Goal: Feedback & Contribution: Leave review/rating

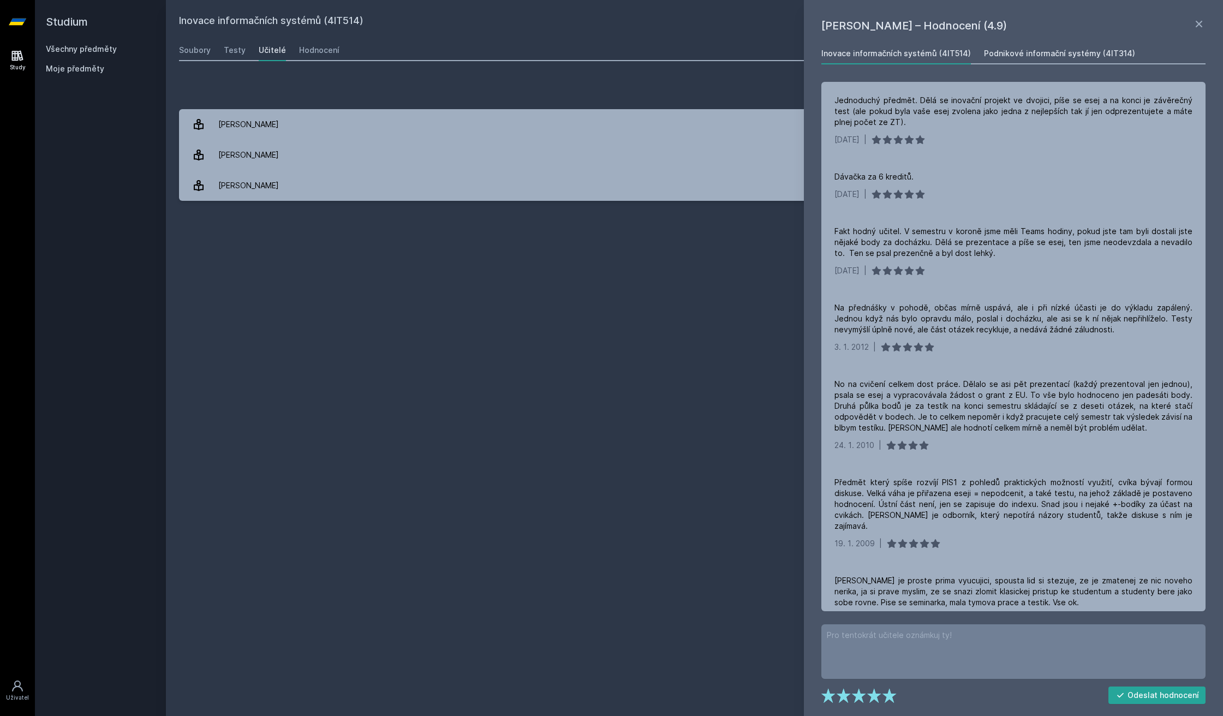
click at [1049, 45] on link "Podnikové informační systémy (4IT314)" at bounding box center [1059, 54] width 151 height 22
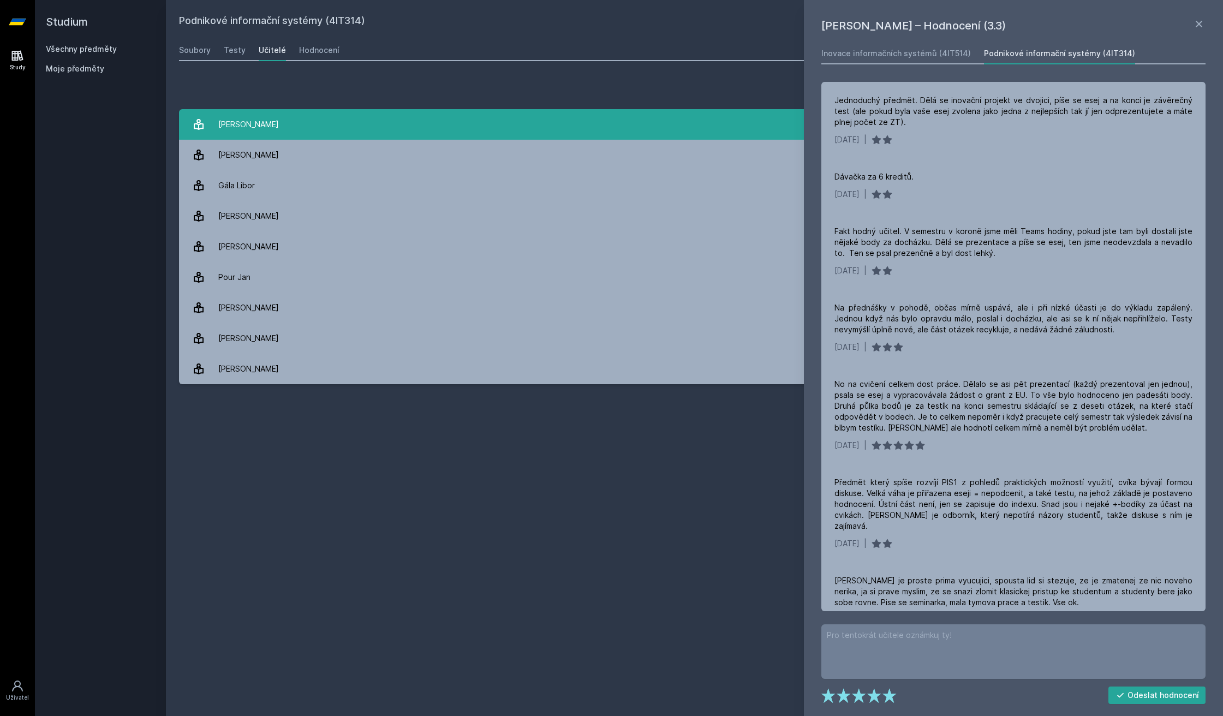
click at [462, 132] on link "[PERSON_NAME] 8 hodnocení 3.3" at bounding box center [694, 124] width 1031 height 31
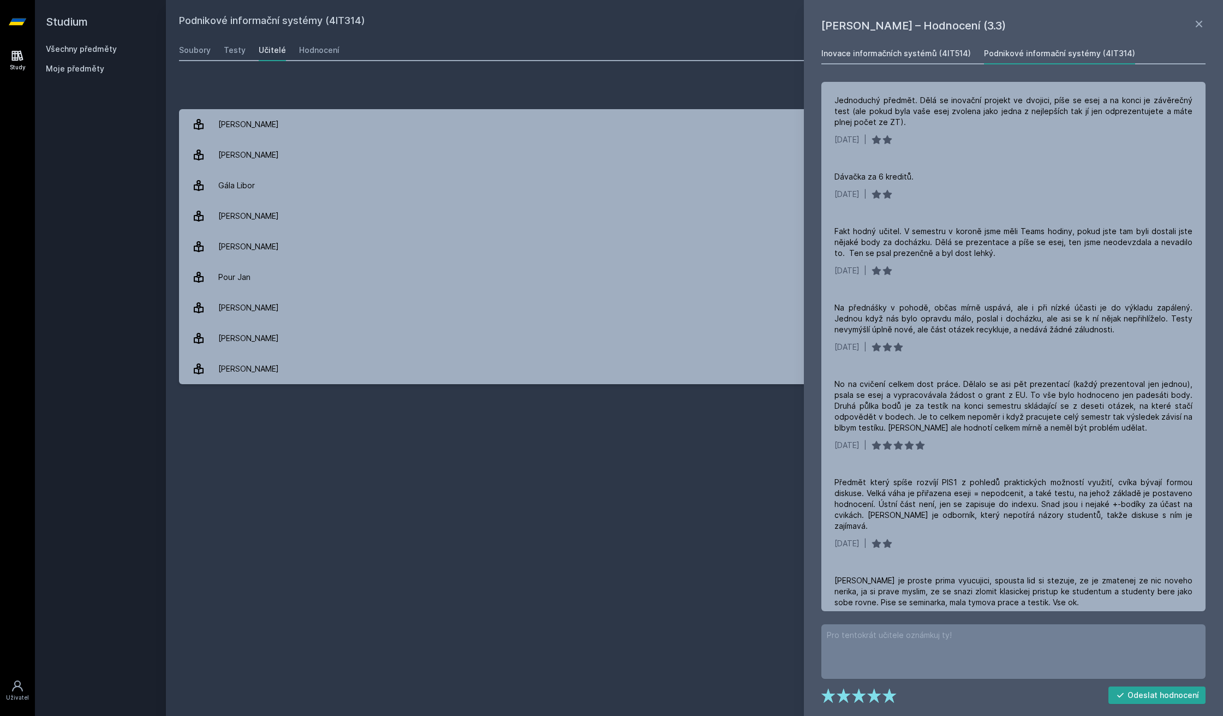
click at [906, 50] on div "Inovace informačních systémů (4IT514)" at bounding box center [895, 53] width 149 height 11
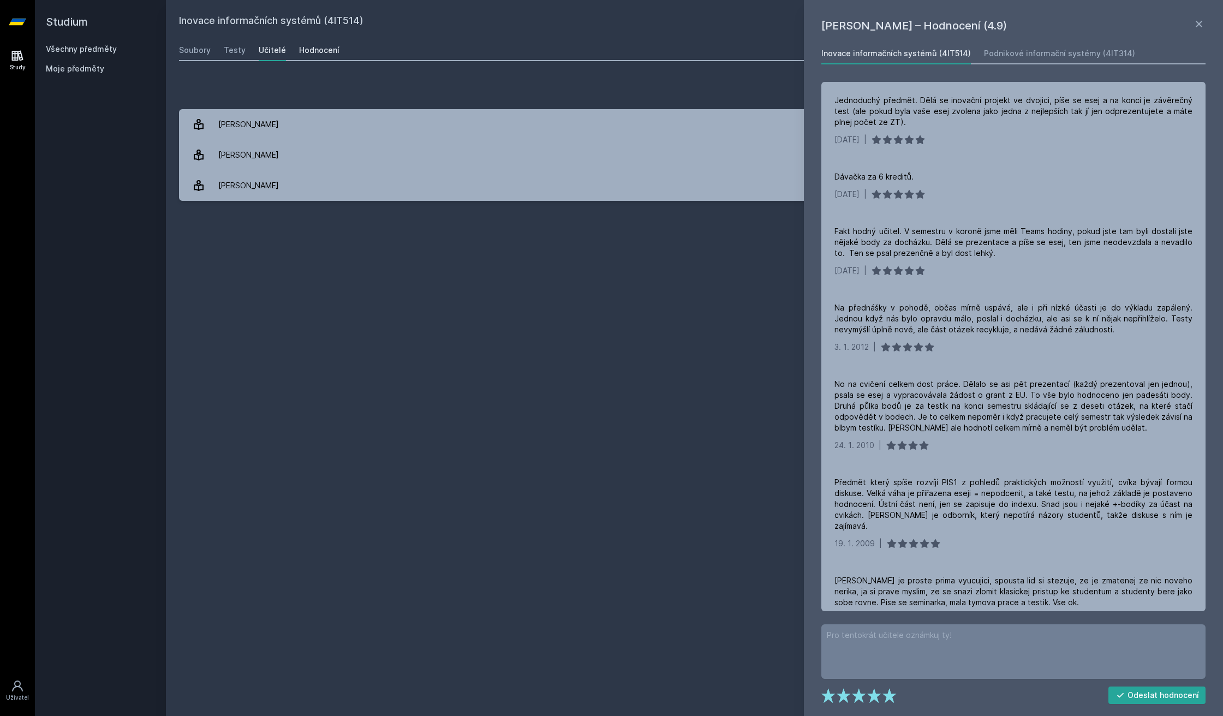
click at [327, 50] on div "Hodnocení" at bounding box center [319, 50] width 40 height 11
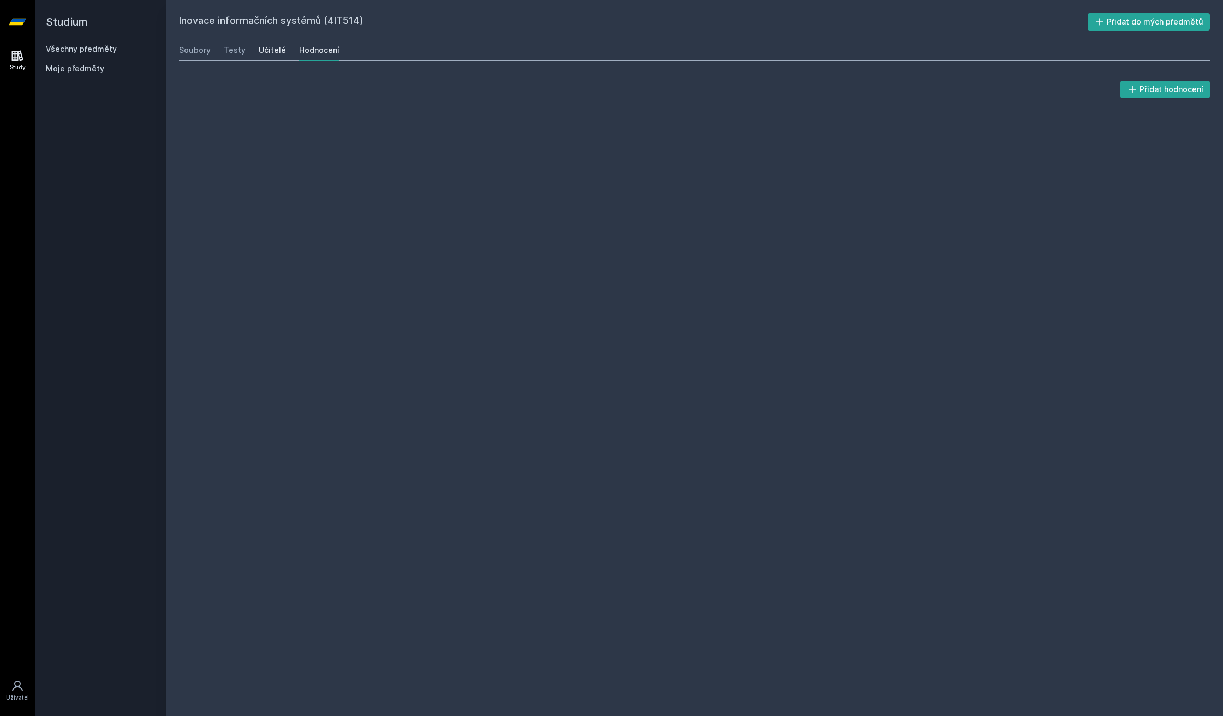
click at [277, 52] on div "Učitelé" at bounding box center [272, 50] width 27 height 11
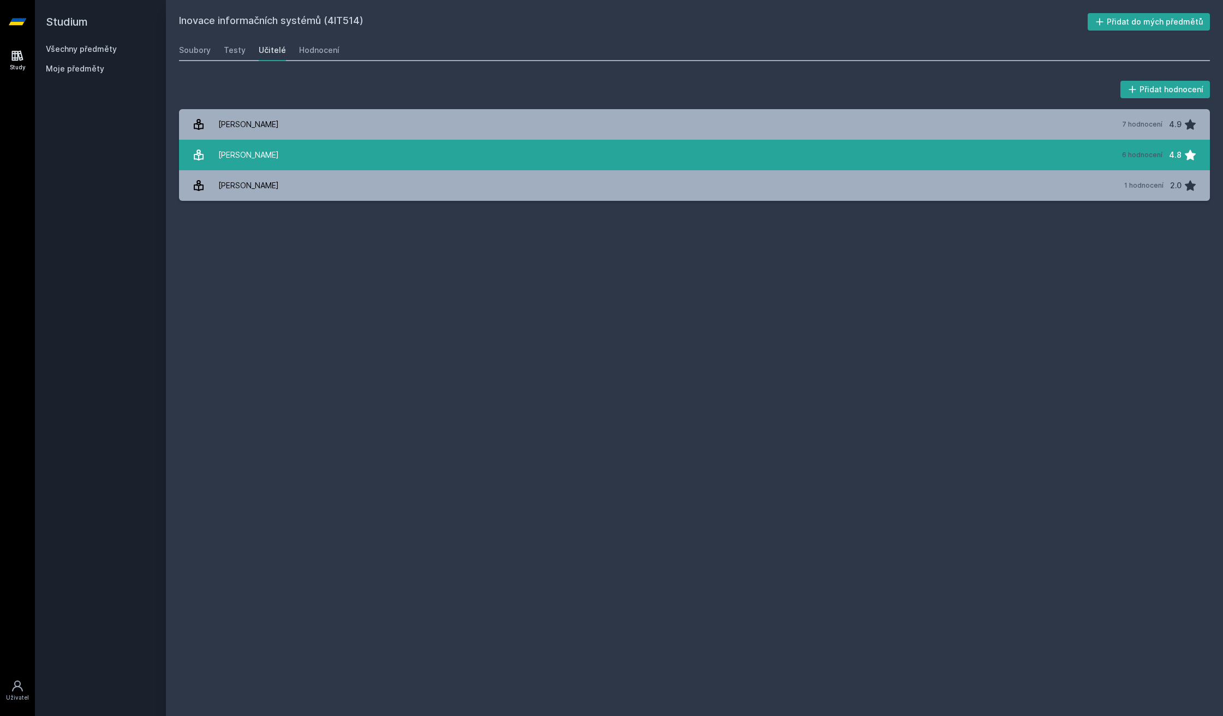
click at [703, 143] on link "[PERSON_NAME] 6 hodnocení 4.8" at bounding box center [694, 155] width 1031 height 31
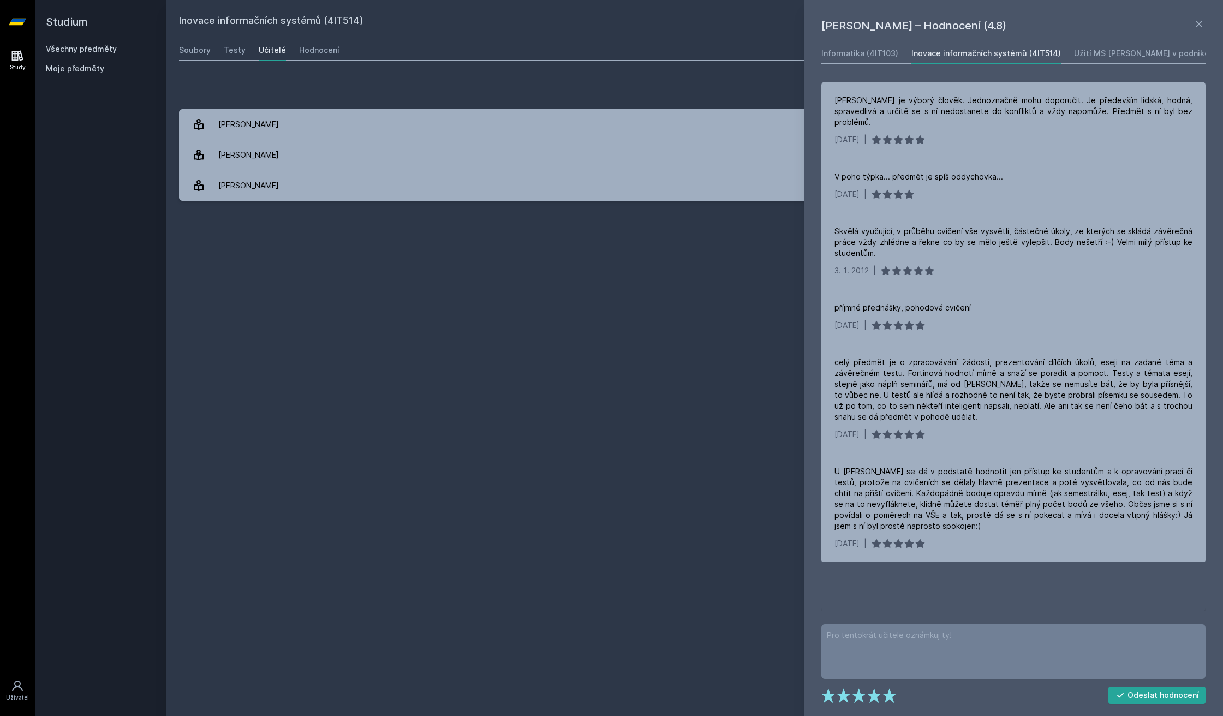
click at [1137, 41] on div "[PERSON_NAME] – Hodnocení (4.8) Informatika (4IT103) Inovace informačních systé…" at bounding box center [1013, 358] width 419 height 716
click at [1139, 45] on link "Užití MS [PERSON_NAME] v podnikové praxi (4IT110)" at bounding box center [1173, 54] width 198 height 22
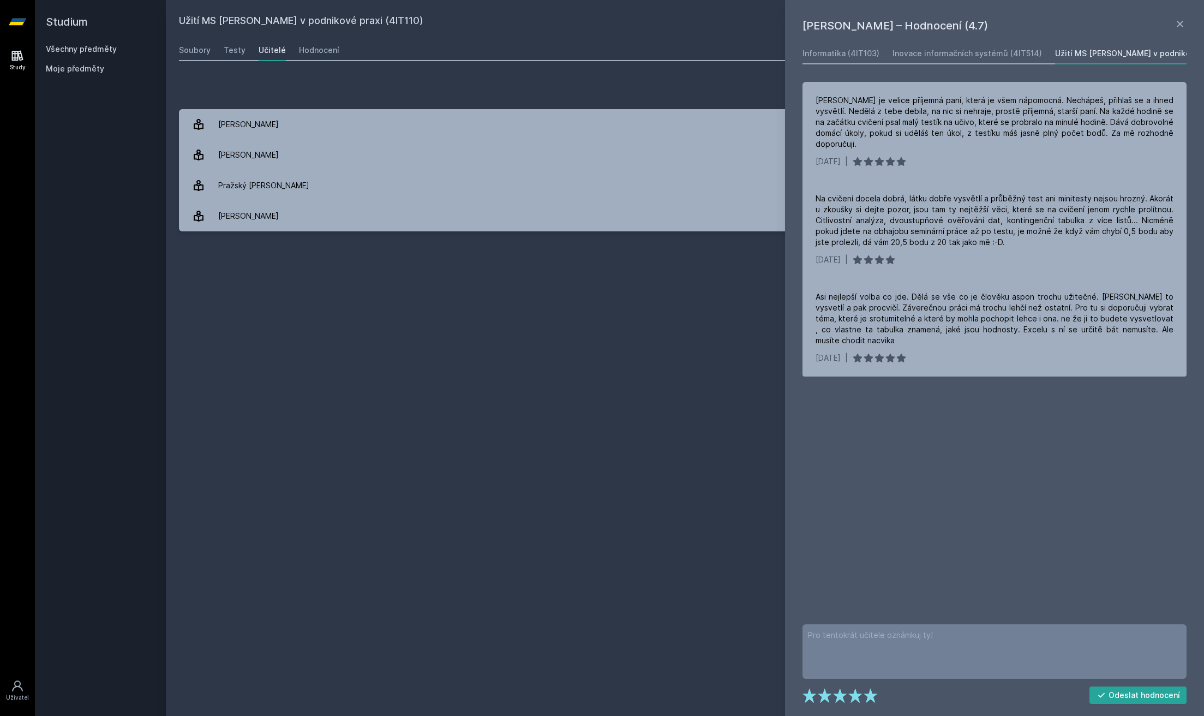
click at [87, 51] on link "Všechny předměty" at bounding box center [81, 48] width 71 height 9
click at [43, 19] on div "Studium Všechny předměty Moje předměty" at bounding box center [100, 358] width 131 height 716
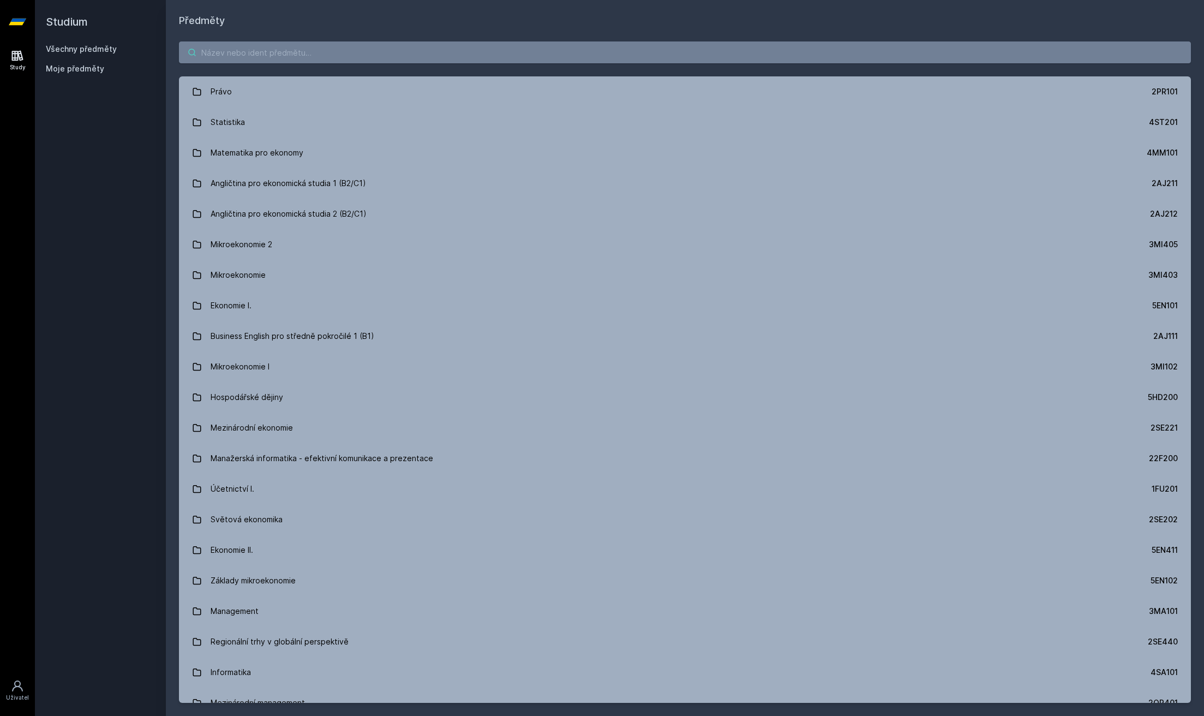
click at [590, 62] on input "search" at bounding box center [685, 52] width 1012 height 22
paste input "4SA445"
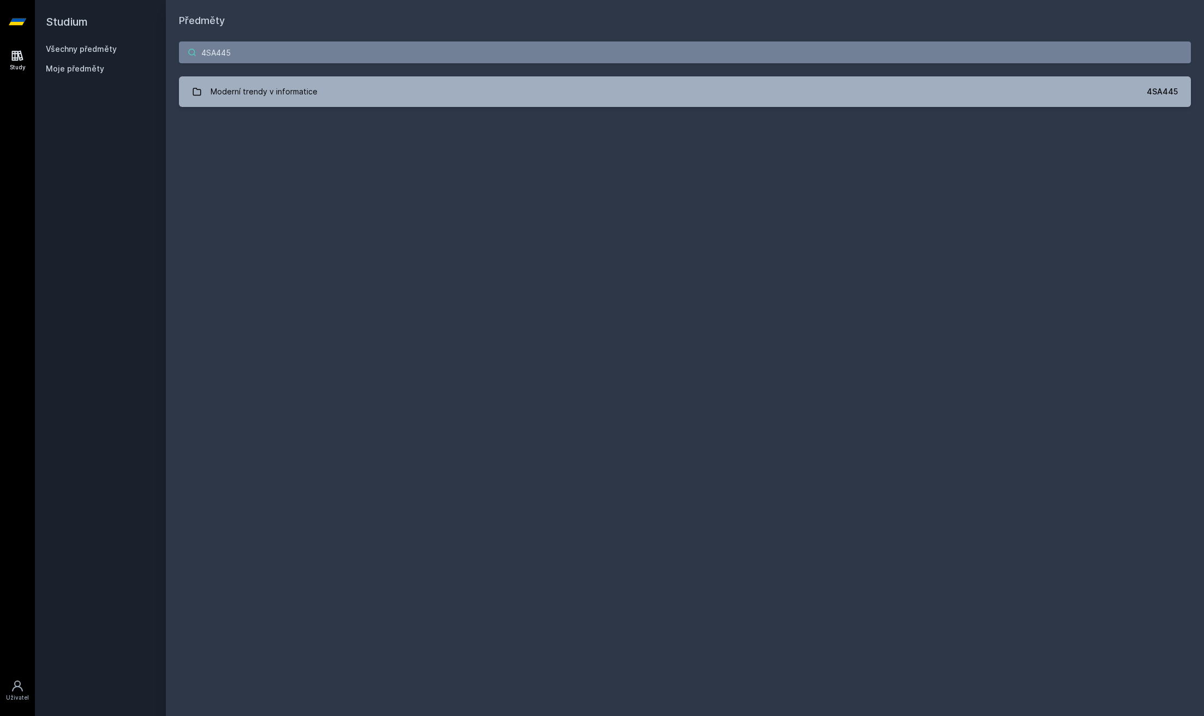
type input "4SA445"
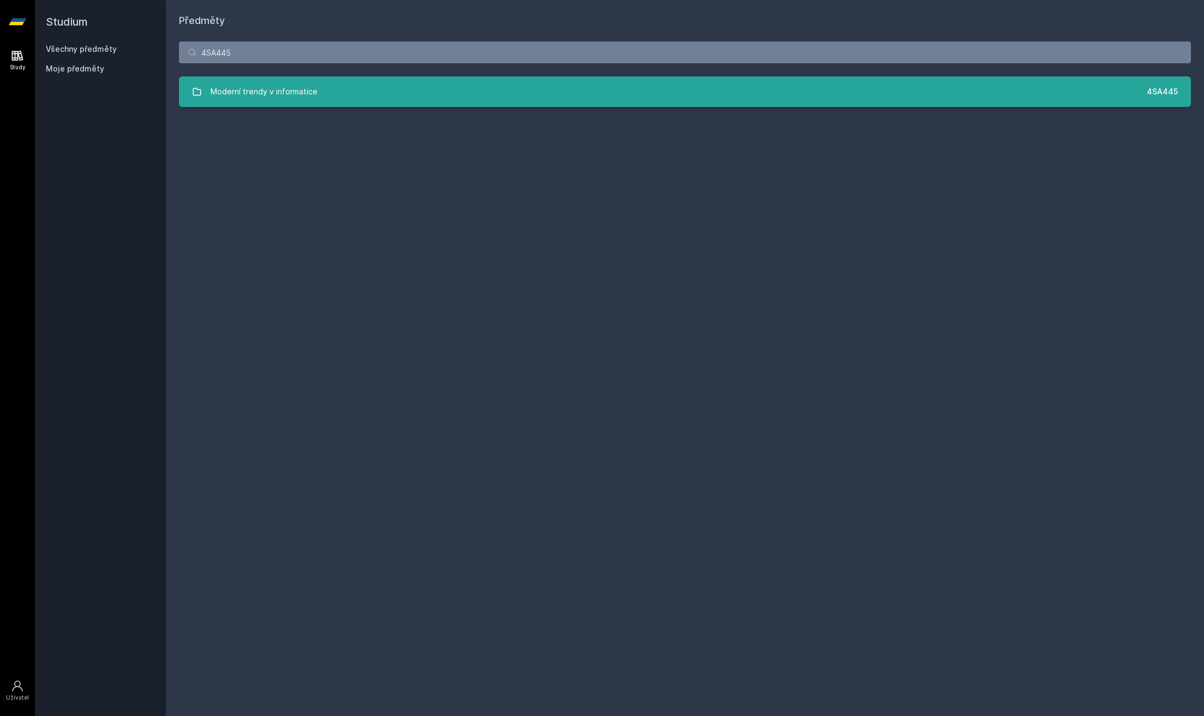
click at [307, 95] on div "Moderní trendy v informatice" at bounding box center [264, 92] width 107 height 22
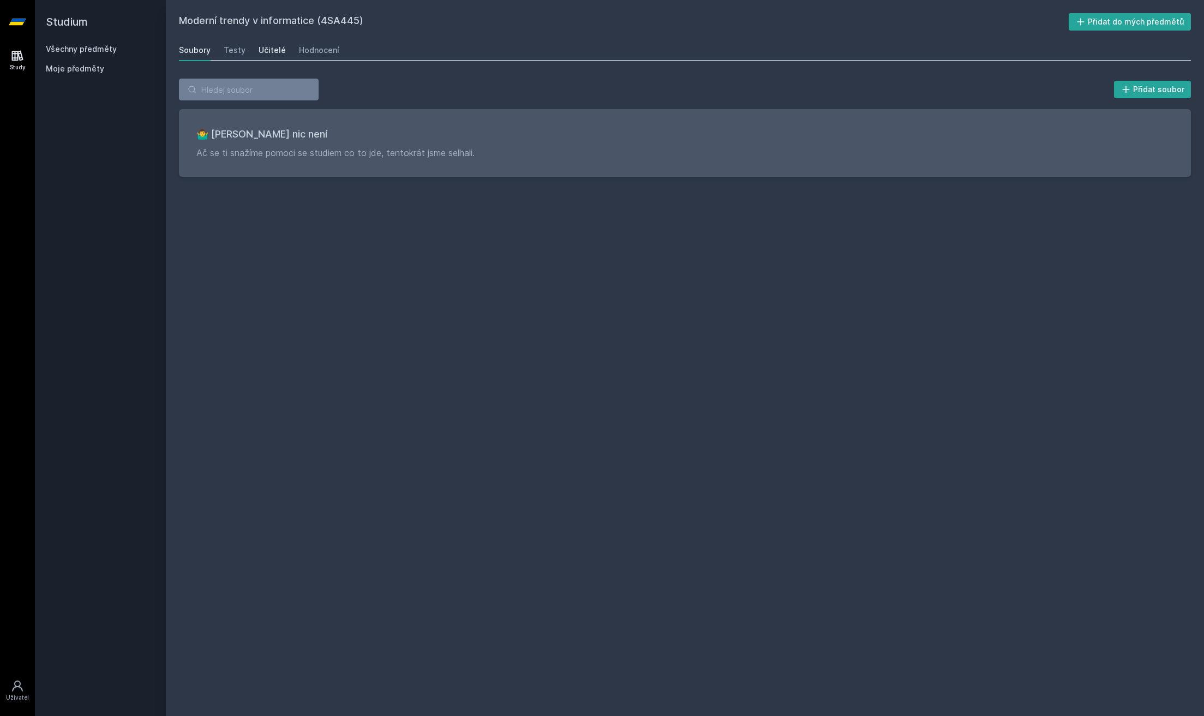
click at [273, 39] on link "Učitelé" at bounding box center [272, 50] width 27 height 22
click at [245, 48] on div "Soubory Testy Učitelé Hodnocení" at bounding box center [685, 50] width 1012 height 22
click at [242, 48] on div "Testy" at bounding box center [235, 50] width 22 height 11
click at [316, 50] on div "Hodnocení" at bounding box center [319, 50] width 40 height 11
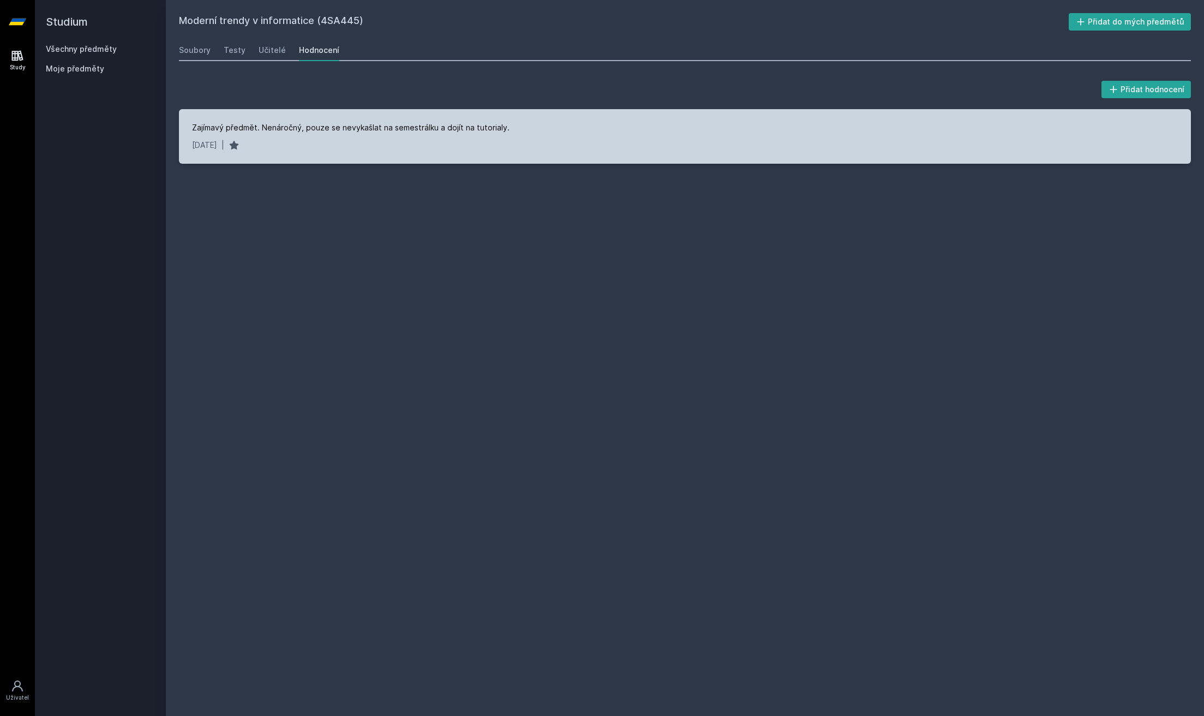
click at [423, 121] on div "Zajímavý předmět. Nenáročný, pouze se nevykašlat na semestrálku a dojít na tuto…" at bounding box center [685, 136] width 1012 height 55
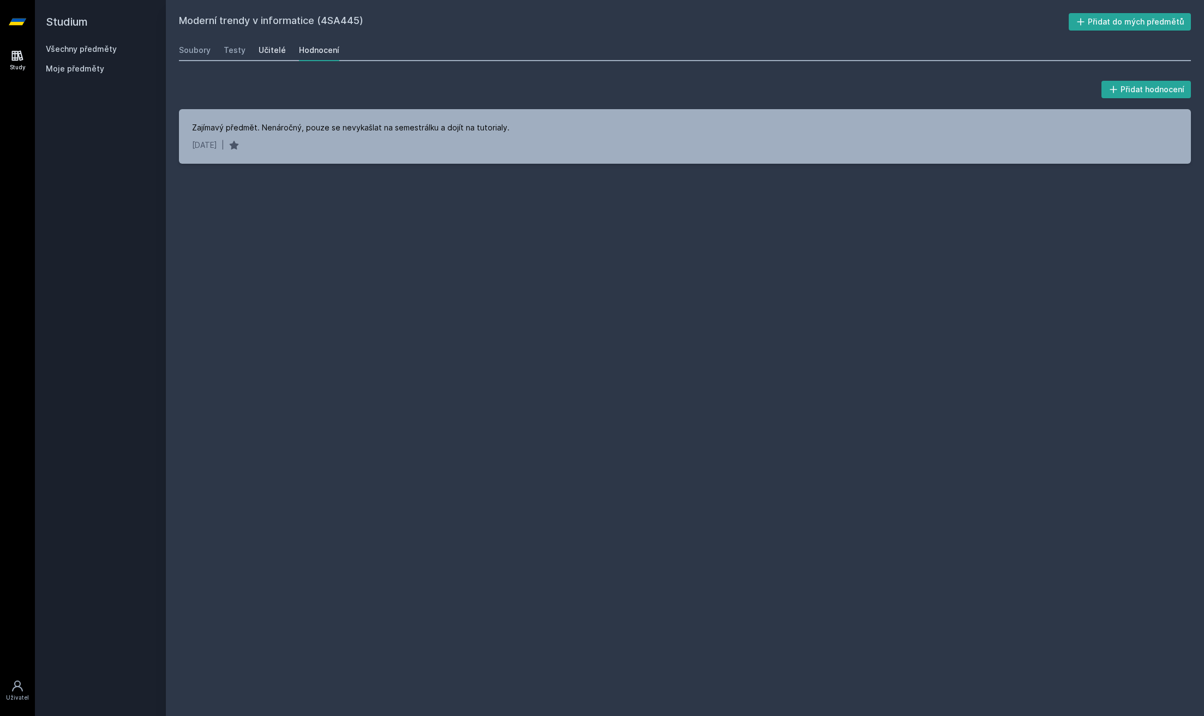
click at [275, 45] on div "Učitelé" at bounding box center [272, 50] width 27 height 11
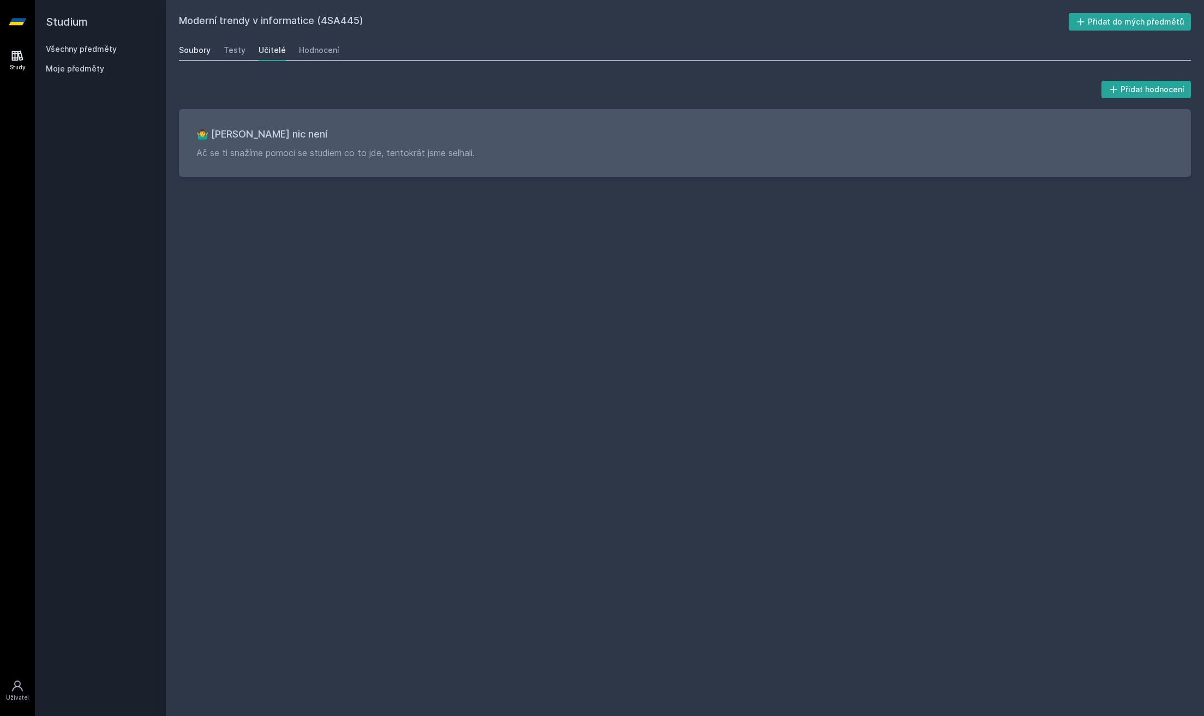
click at [198, 56] on link "Soubory" at bounding box center [195, 50] width 32 height 22
click at [267, 43] on link "Učitelé" at bounding box center [272, 50] width 27 height 22
click at [1140, 86] on button "Přidat hodnocení" at bounding box center [1147, 89] width 90 height 17
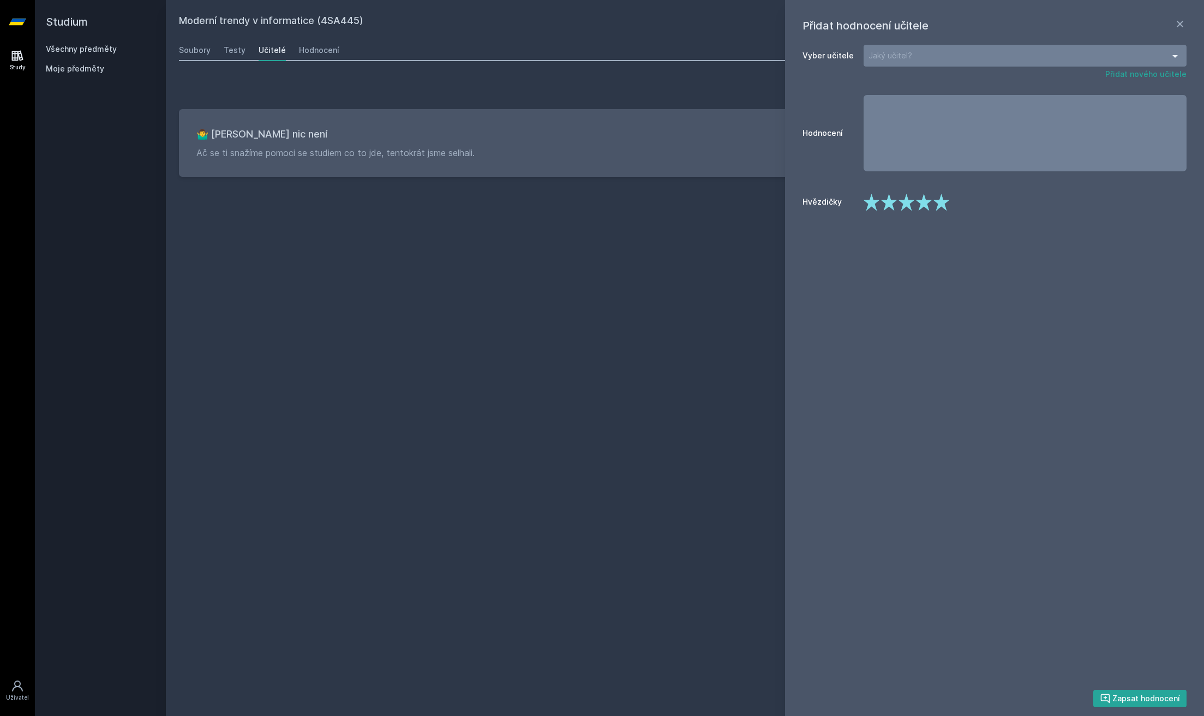
click at [928, 59] on div "Jaký učitel?" at bounding box center [1025, 56] width 323 height 22
type input "r"
type input "b"
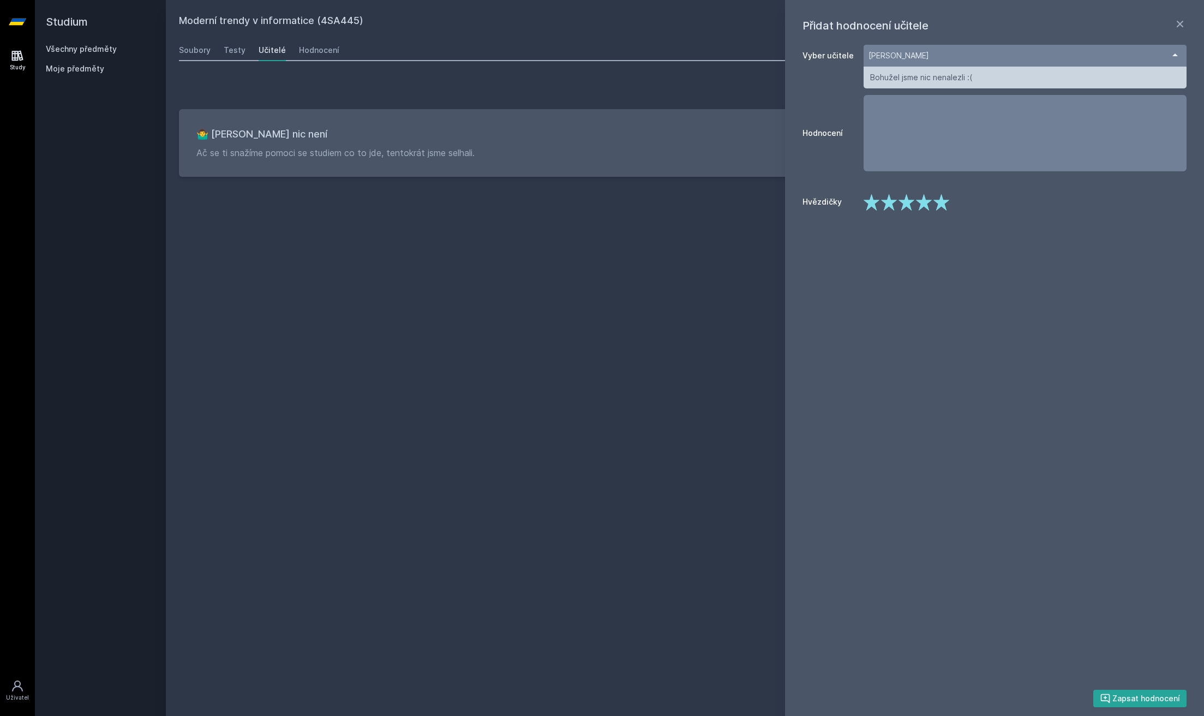
click at [928, 59] on input "[PERSON_NAME]" at bounding box center [1017, 55] width 296 height 11
type input "[PERSON_NAME]"
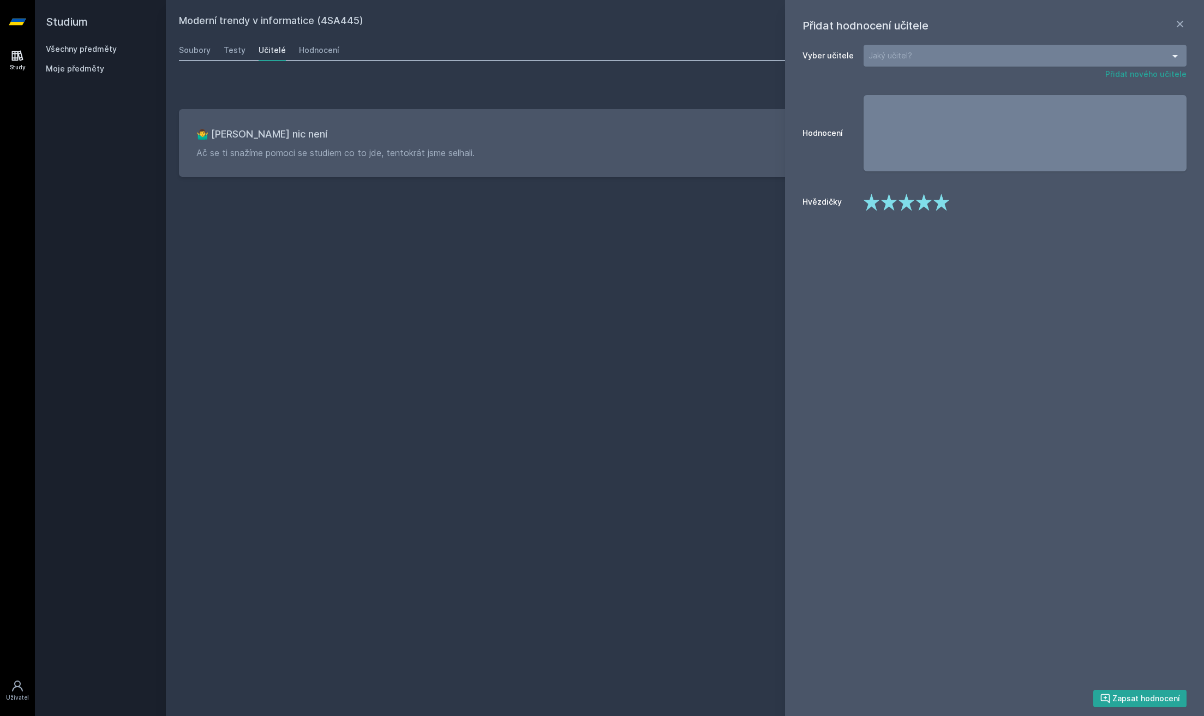
click at [1025, 164] on textarea "Hodnocení" at bounding box center [1025, 133] width 323 height 76
click at [979, 65] on div at bounding box center [1025, 56] width 323 height 22
click at [1060, 171] on textarea "Hodnocení" at bounding box center [1025, 133] width 323 height 76
click at [1004, 60] on div at bounding box center [1025, 56] width 323 height 22
type input "l"
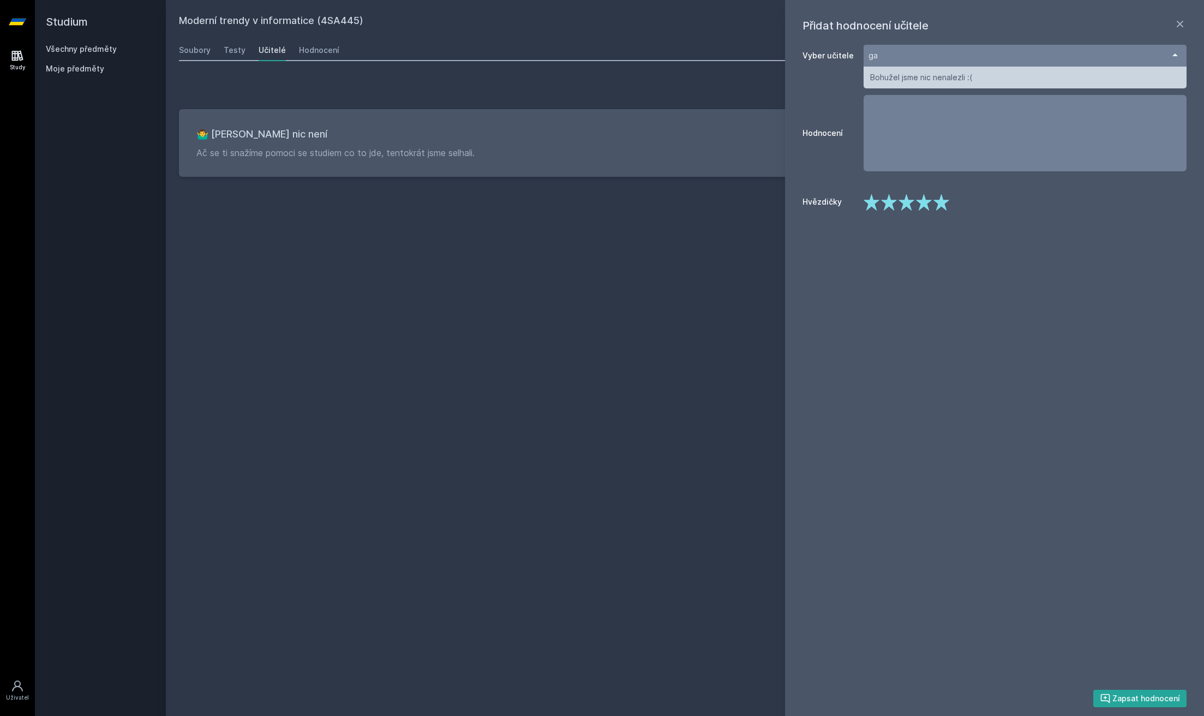
type input "g"
click at [1114, 55] on div at bounding box center [1025, 56] width 323 height 22
click at [1104, 78] on span "Bohužel jsme nic nenalezli :(" at bounding box center [1025, 78] width 323 height 22
